Goal: Task Accomplishment & Management: Manage account settings

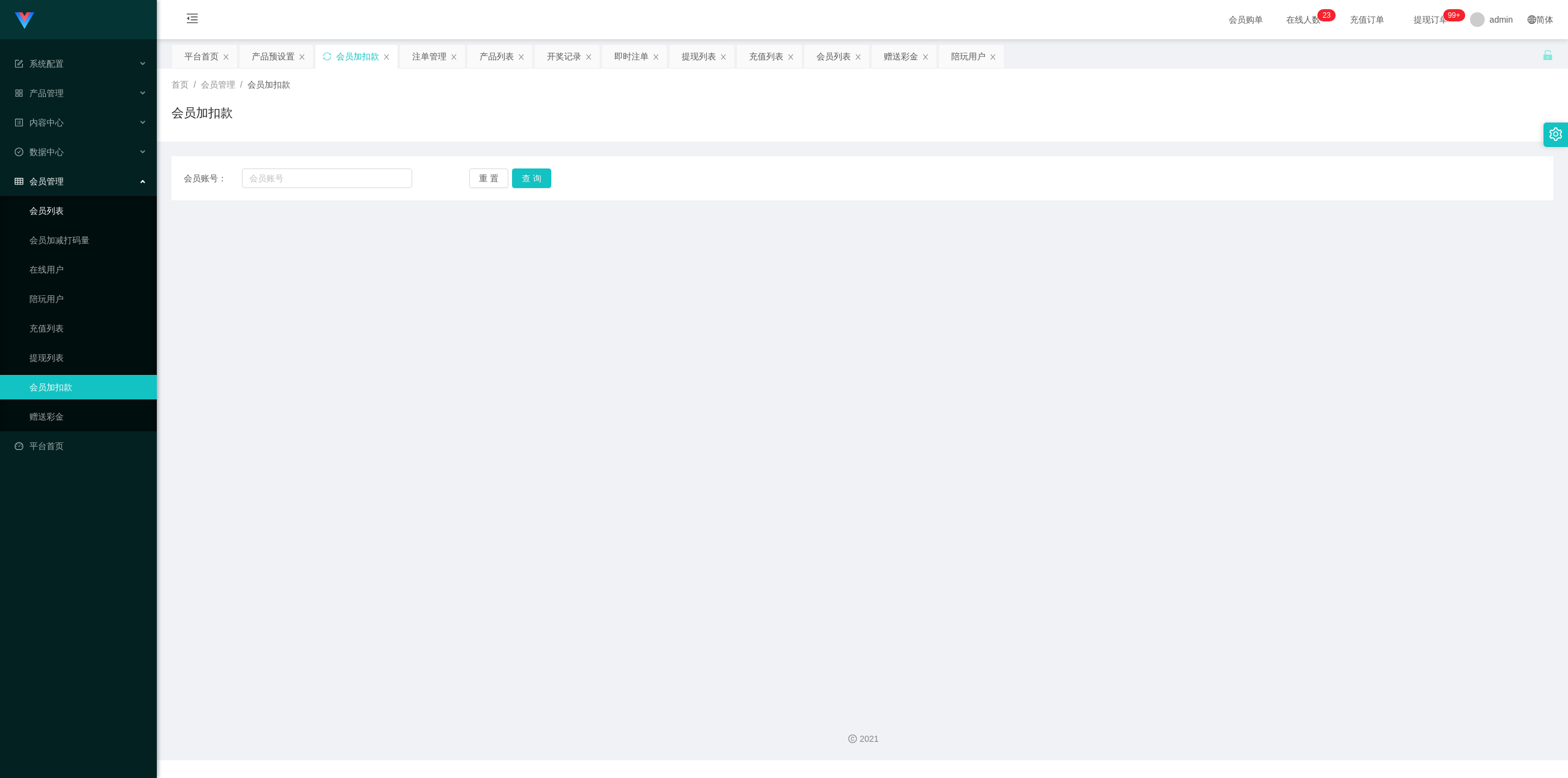
click at [85, 206] on link "会员列表" at bounding box center [88, 211] width 118 height 25
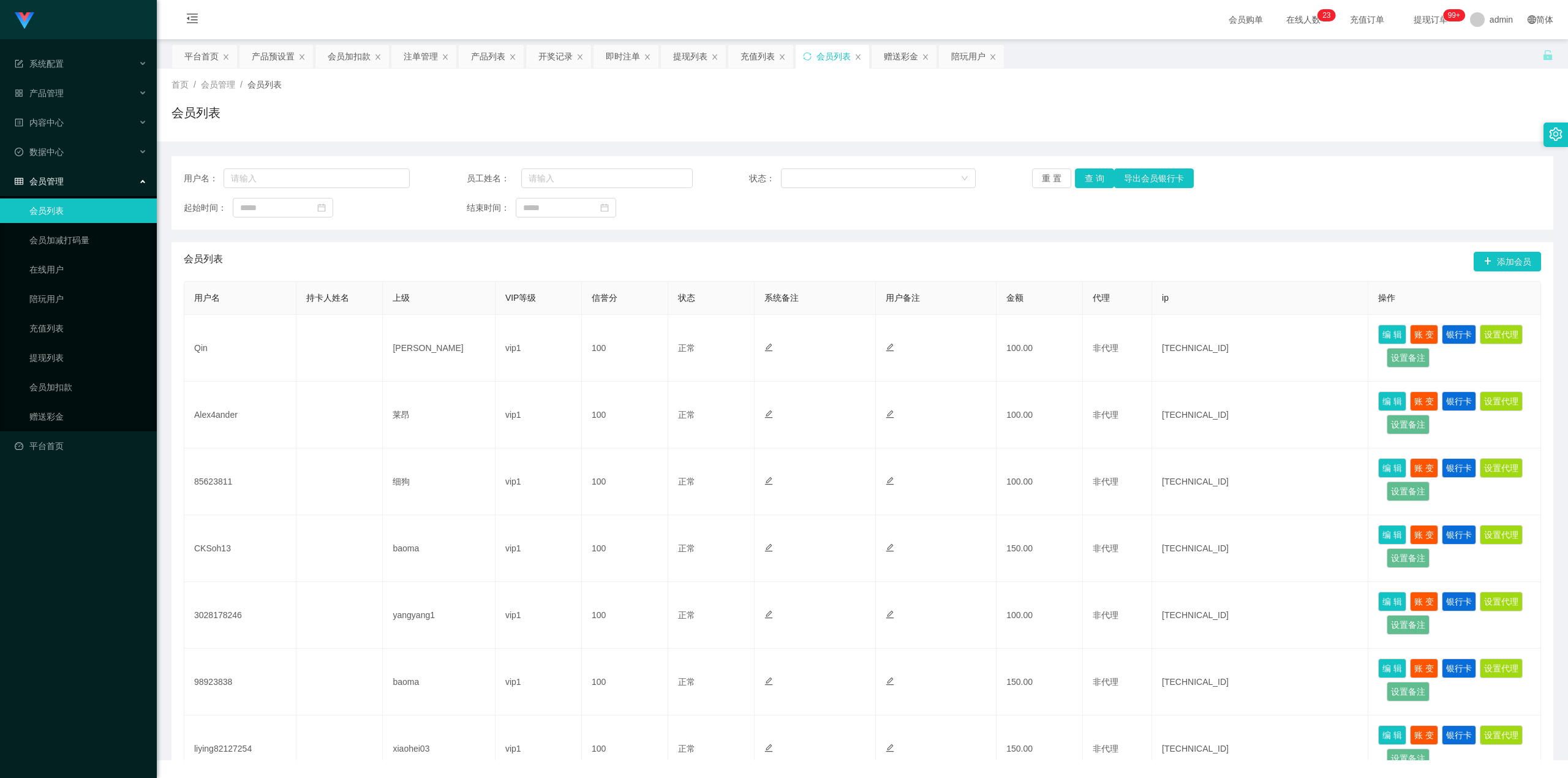
click at [377, 165] on div "用户名： 员工姓名： 状态： 重 置 查 询 导出会员银行卡 起始时间： 结束时间：" at bounding box center [862, 192] width 1381 height 74
click at [371, 177] on input "text" at bounding box center [317, 178] width 187 height 20
click at [362, 182] on input "text" at bounding box center [317, 178] width 187 height 20
paste input "Leesuatchin"
type input "Leesuatchin"
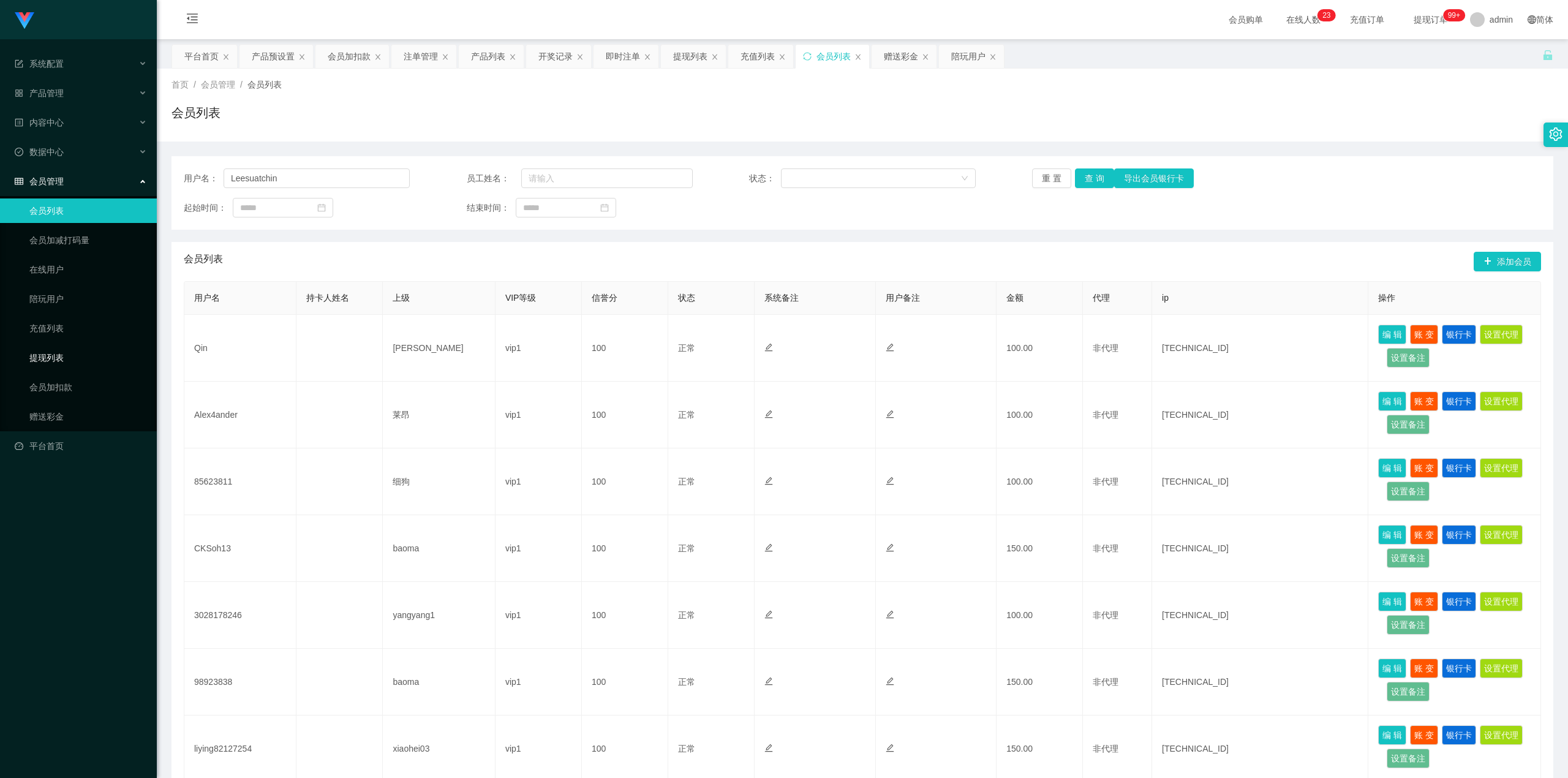
click at [85, 346] on link "提现列表" at bounding box center [88, 358] width 118 height 25
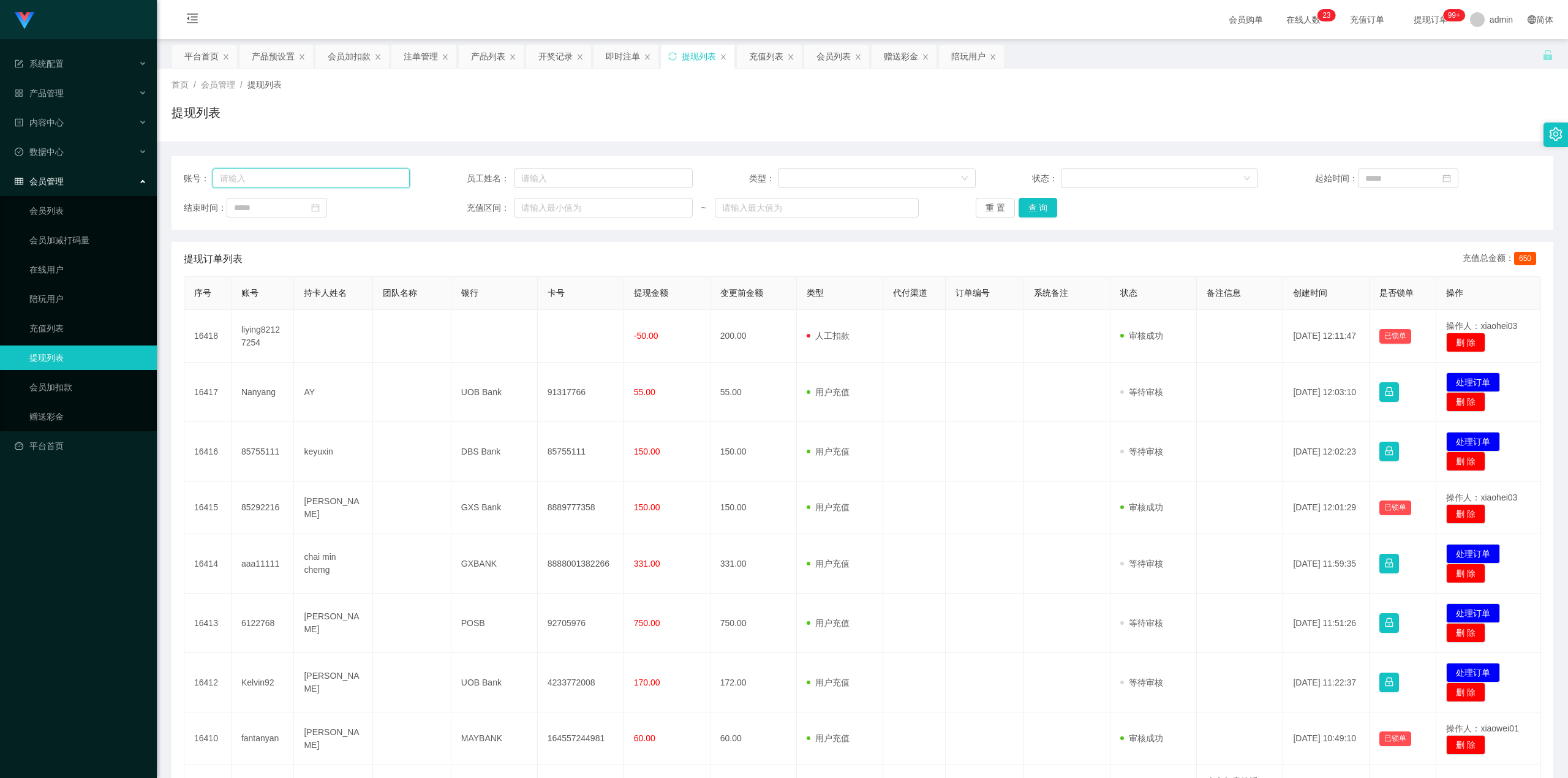
click at [331, 179] on input "text" at bounding box center [311, 178] width 198 height 20
paste input "Leesuatchin"
type input "Leesuatchin"
click at [1045, 205] on button "查 询" at bounding box center [1037, 208] width 39 height 20
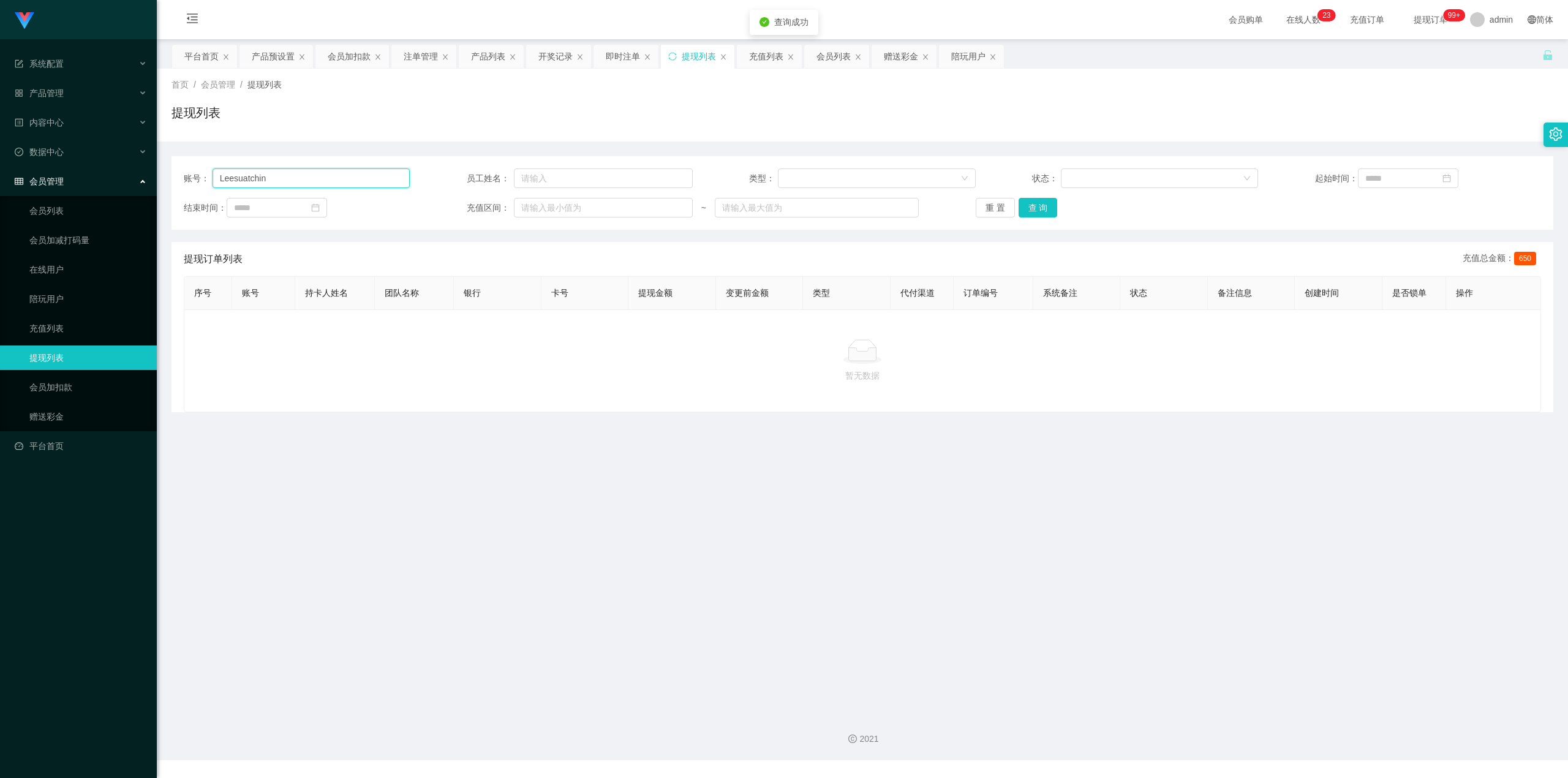
click at [270, 180] on input "Leesuatchin" at bounding box center [311, 178] width 198 height 20
click at [84, 202] on link "会员列表" at bounding box center [88, 211] width 118 height 25
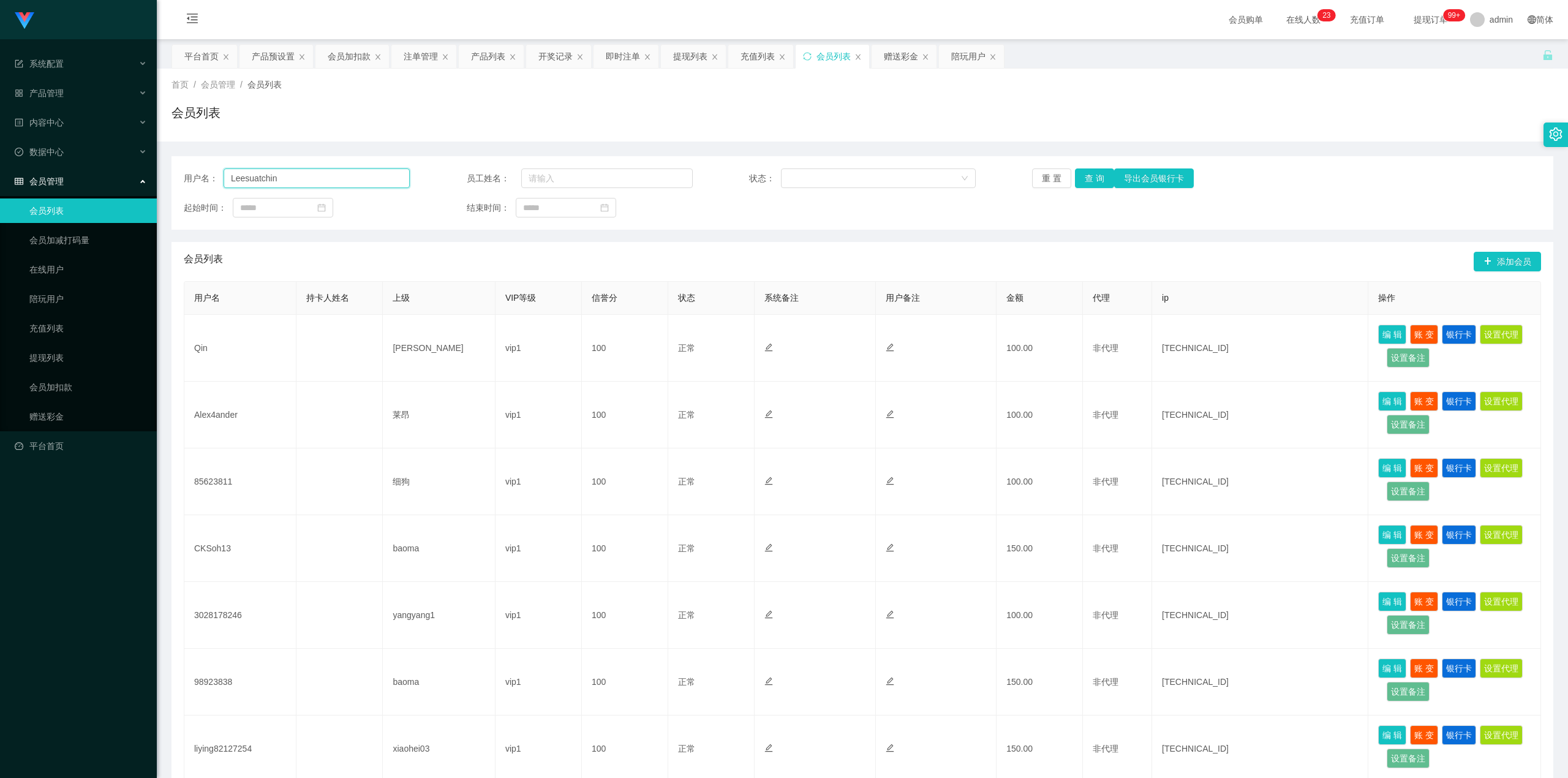
click at [307, 174] on input "Leesuatchin" at bounding box center [317, 178] width 187 height 20
click at [1088, 177] on button "查 询" at bounding box center [1094, 178] width 39 height 20
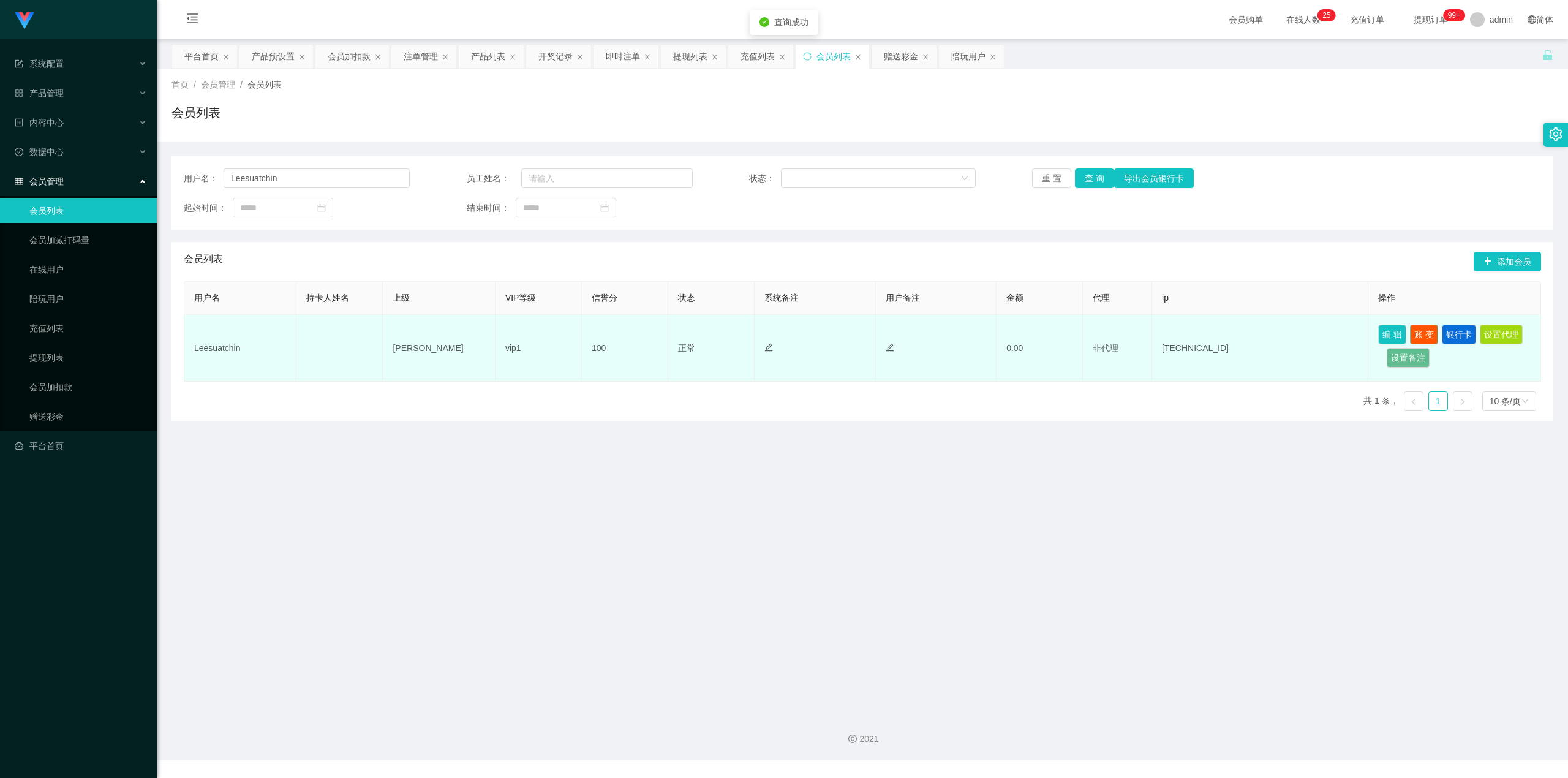
click at [1425, 334] on button "账 变" at bounding box center [1424, 334] width 28 height 20
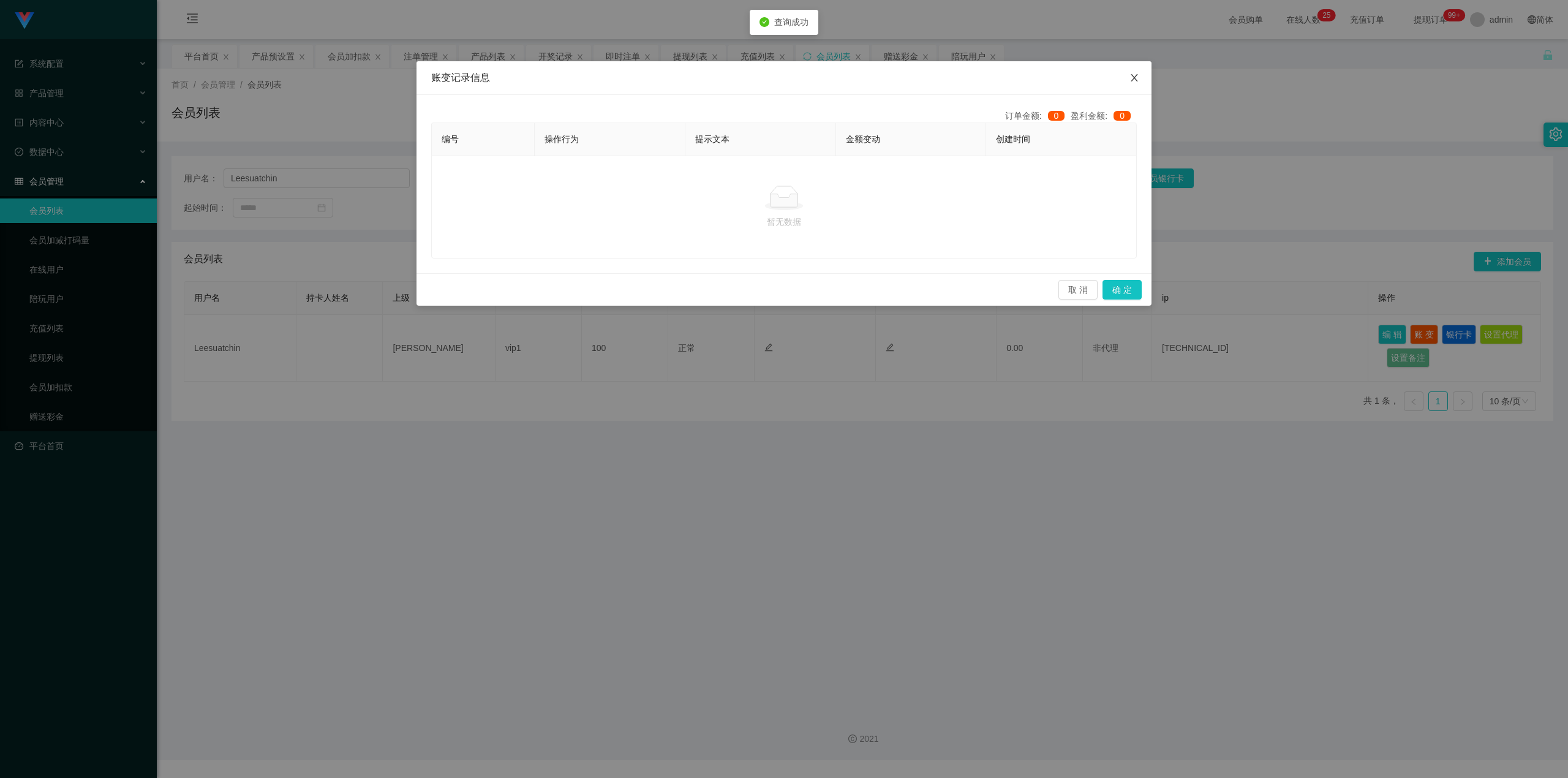
click at [1140, 82] on span "Close" at bounding box center [1134, 78] width 34 height 34
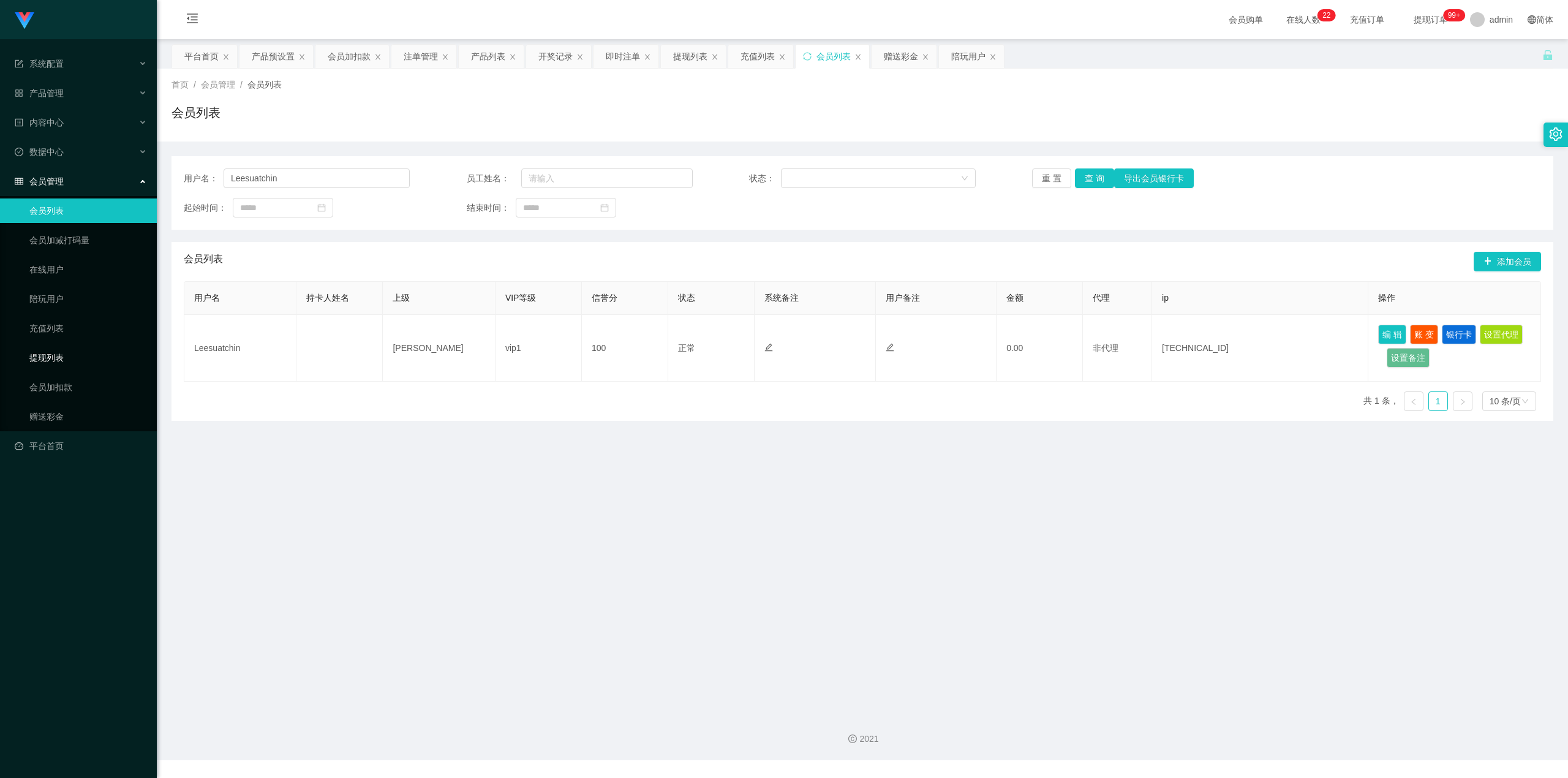
click at [74, 353] on link "提现列表" at bounding box center [88, 358] width 118 height 25
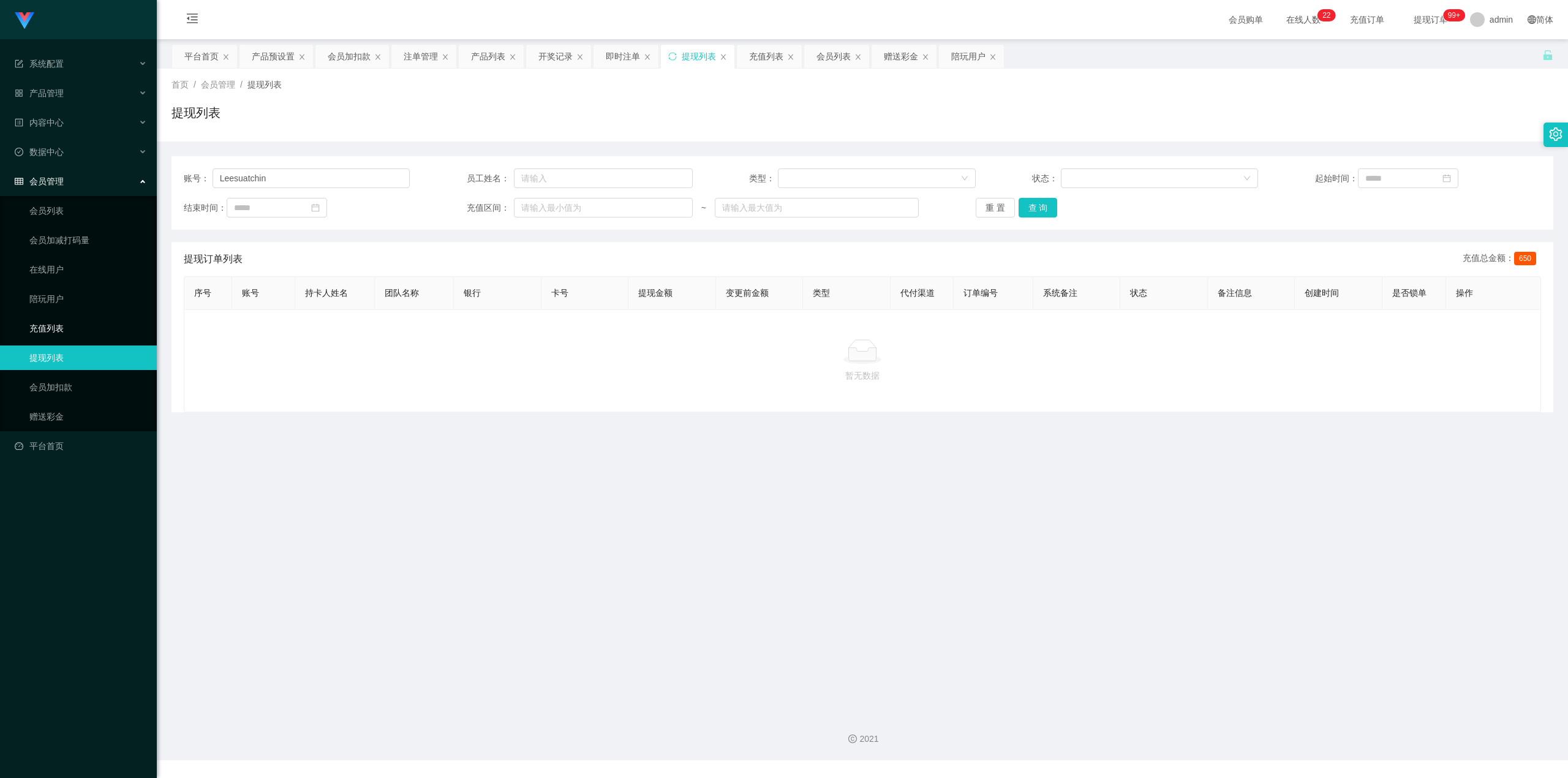
click at [86, 324] on link "充值列表" at bounding box center [88, 328] width 118 height 25
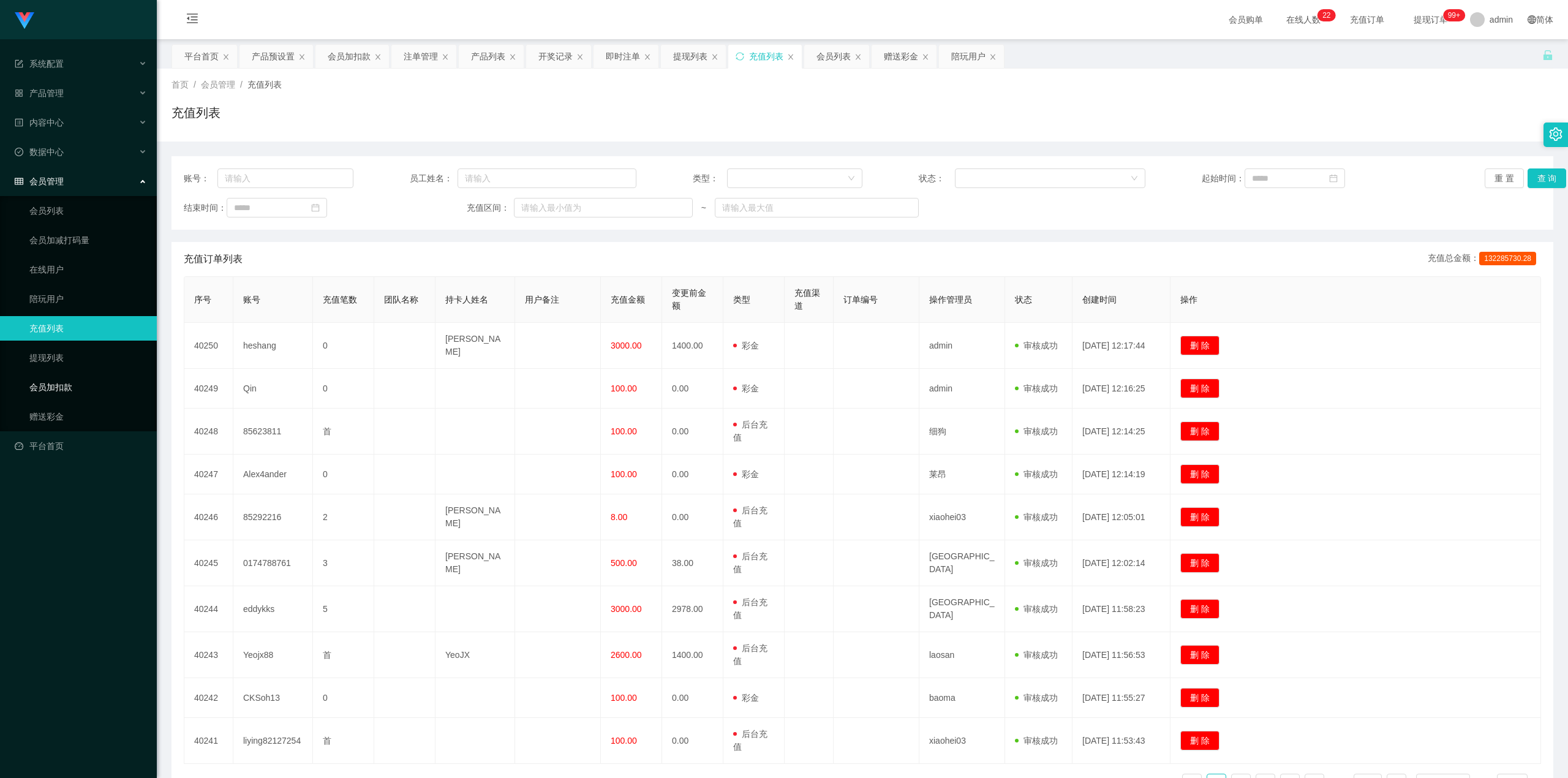
click at [105, 377] on link "会员加扣款" at bounding box center [88, 387] width 118 height 25
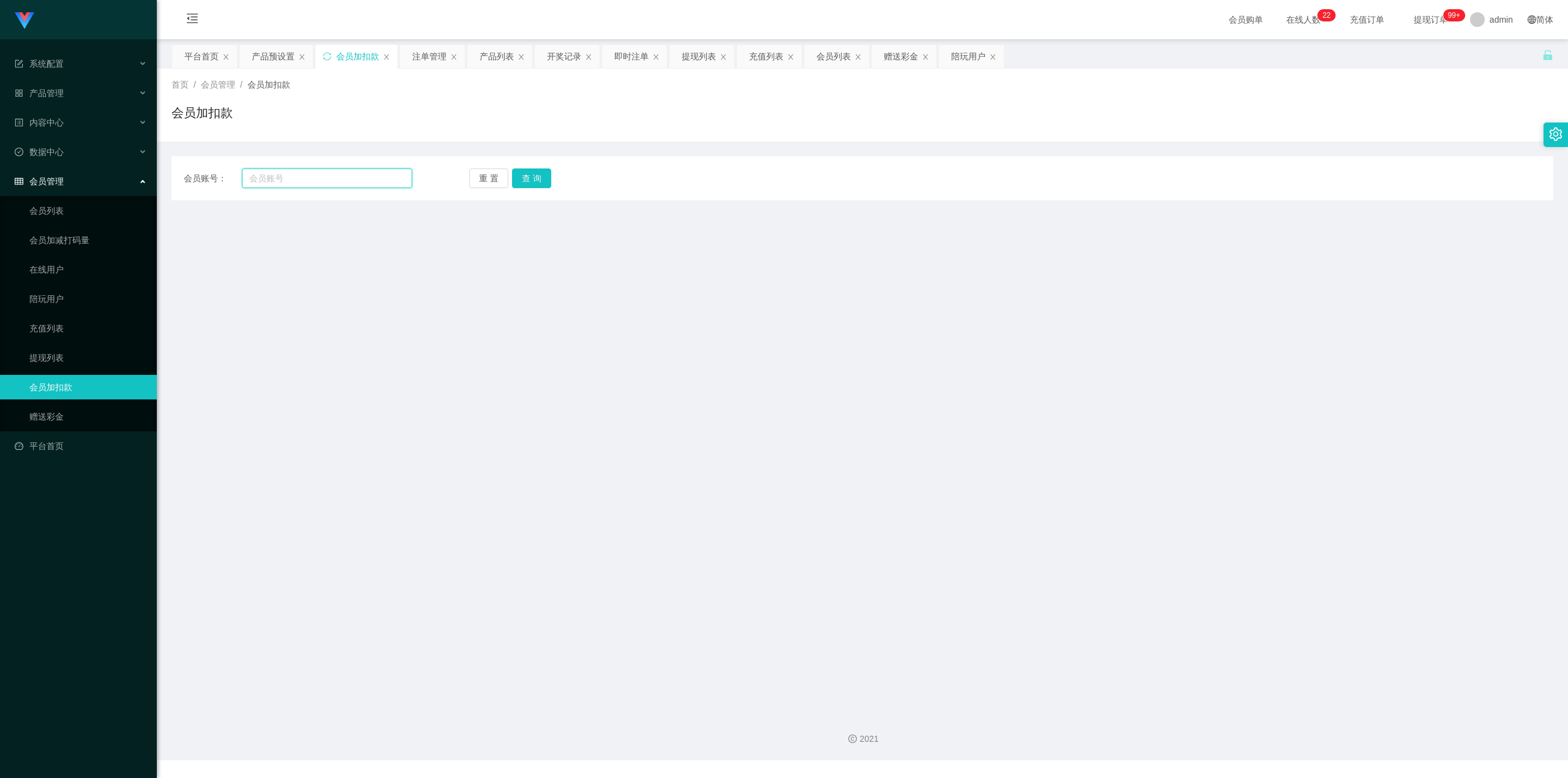
click at [312, 184] on input "text" at bounding box center [327, 178] width 170 height 20
paste input "Leesuatchin"
click at [536, 179] on button "查 询" at bounding box center [531, 178] width 39 height 20
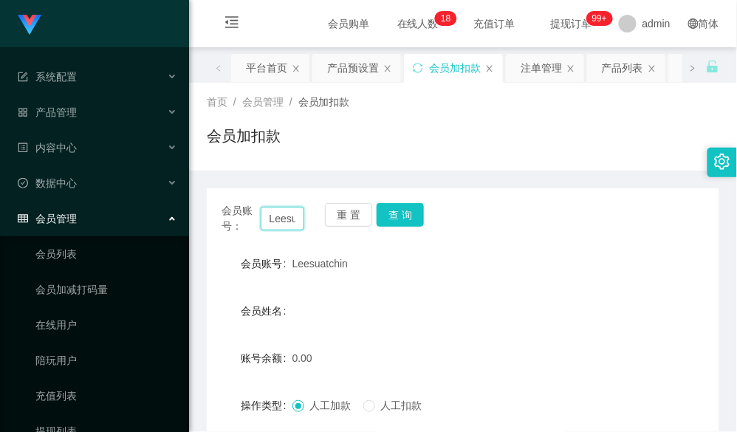
click at [285, 225] on input "Leesuatchin" at bounding box center [283, 219] width 44 height 24
paste input "suat"
type input "[PERSON_NAME]"
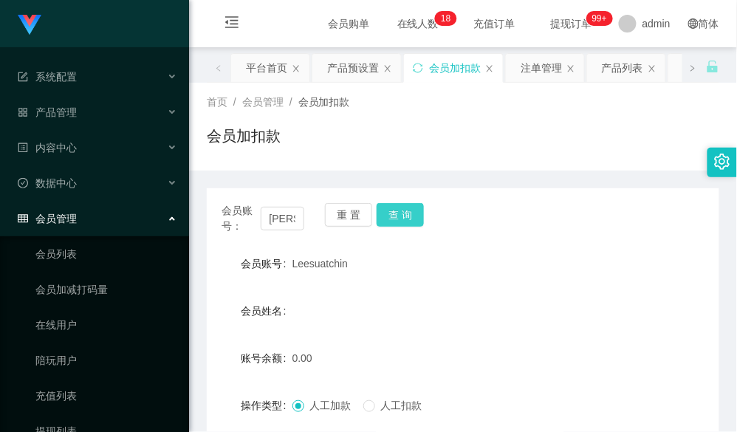
click at [397, 214] on button "查 询" at bounding box center [400, 215] width 47 height 24
drag, startPoint x: 589, startPoint y: 131, endPoint x: 612, endPoint y: 1, distance: 131.9
click at [589, 131] on div "会员加扣款" at bounding box center [463, 142] width 513 height 34
